Goal: Transaction & Acquisition: Purchase product/service

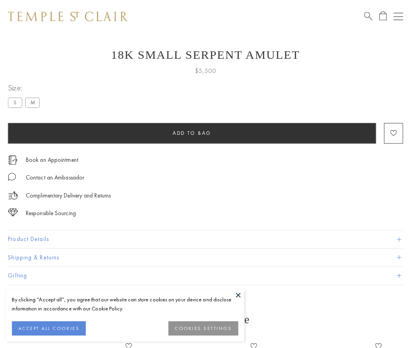
scroll to position [13, 0]
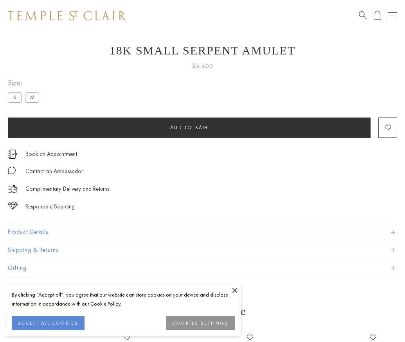
click at [189, 127] on span "Add to bag" at bounding box center [189, 127] width 38 height 7
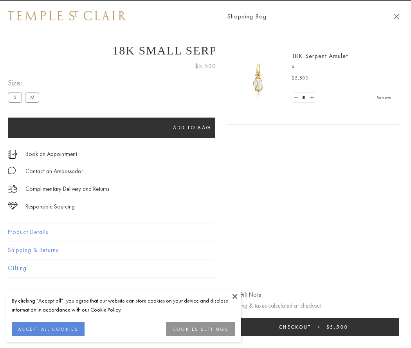
click at [318, 327] on button "Checkout $5,500" at bounding box center [313, 327] width 172 height 18
